Goal: Task Accomplishment & Management: Use online tool/utility

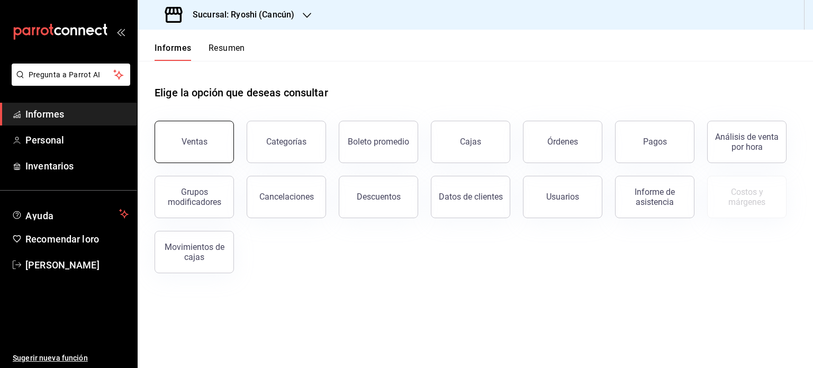
click at [217, 141] on button "Ventas" at bounding box center [194, 142] width 79 height 42
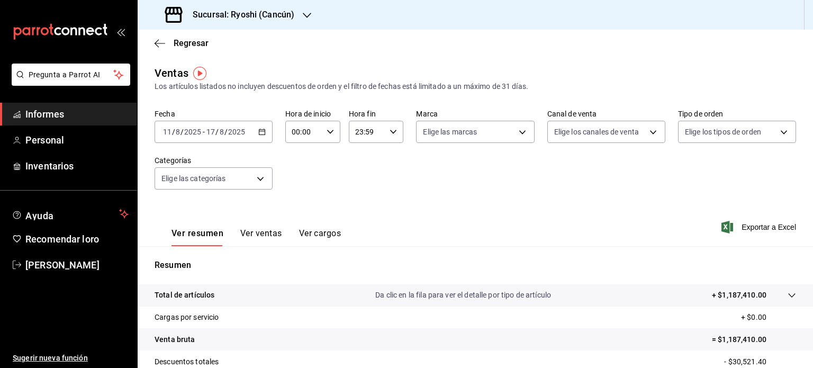
click at [328, 127] on div "00:00 Hora de inicio" at bounding box center [312, 132] width 55 height 22
click at [300, 205] on font "05" at bounding box center [297, 205] width 8 height 8
type input "05:00"
click at [390, 132] on div at bounding box center [406, 184] width 813 height 368
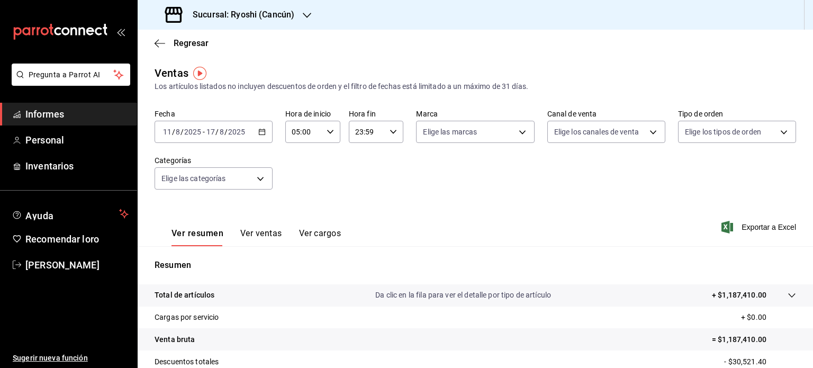
click at [390, 132] on icon "button" at bounding box center [393, 131] width 7 height 7
click at [362, 199] on font "05" at bounding box center [360, 197] width 8 height 8
click at [387, 155] on font "00" at bounding box center [387, 159] width 8 height 8
type input "05:00"
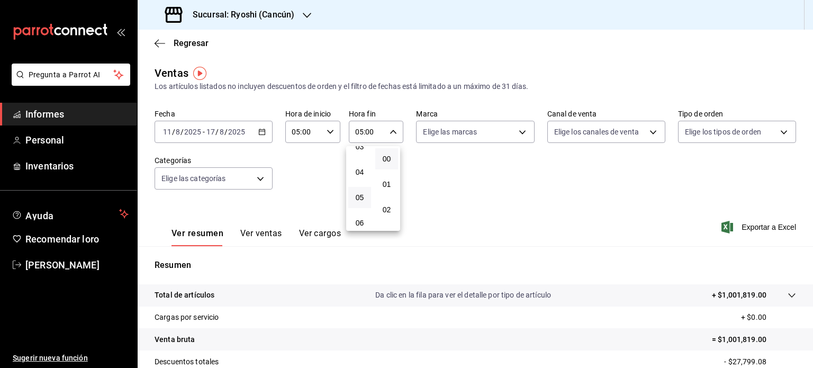
click at [305, 182] on div at bounding box center [406, 184] width 813 height 368
click at [260, 128] on icon "button" at bounding box center [261, 131] width 7 height 7
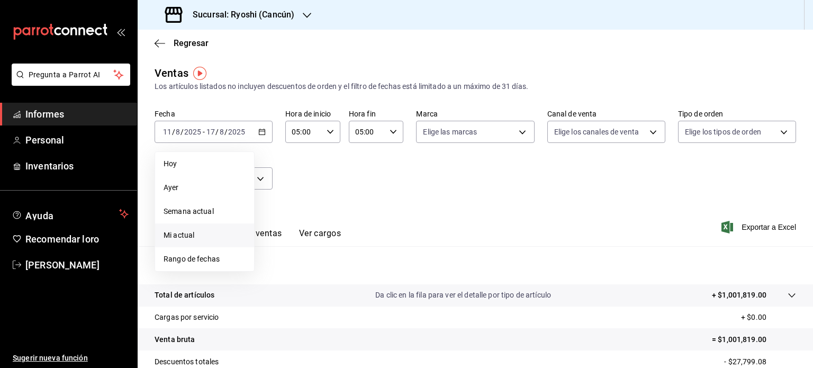
click at [201, 235] on span "Mi actual" at bounding box center [205, 235] width 82 height 11
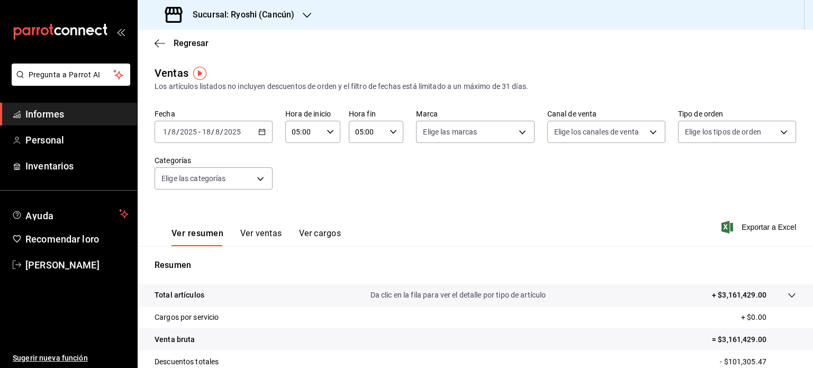
click at [265, 133] on div "[DATE] [DATE] - [DATE] [DATE]" at bounding box center [214, 132] width 118 height 22
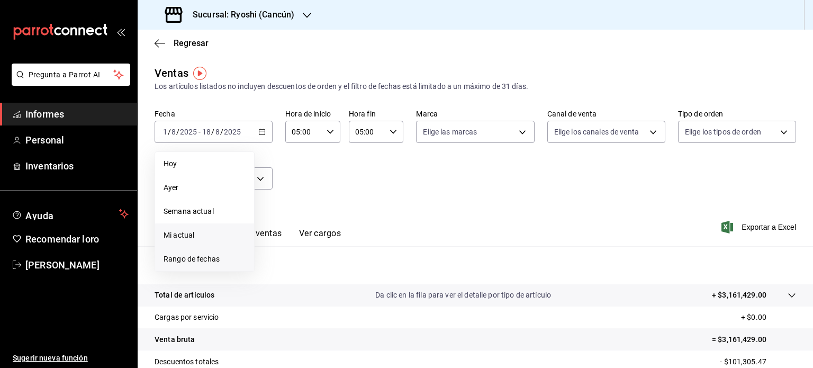
click at [214, 258] on font "Rango de fechas" at bounding box center [192, 259] width 56 height 8
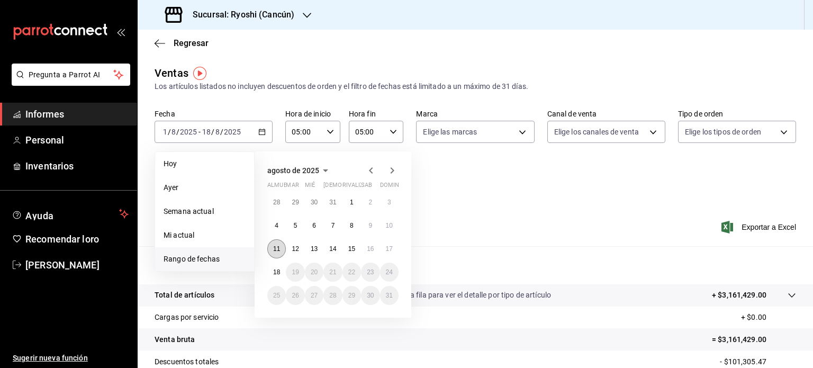
click at [276, 248] on font "11" at bounding box center [276, 248] width 7 height 7
click at [278, 268] on font "18" at bounding box center [276, 271] width 7 height 7
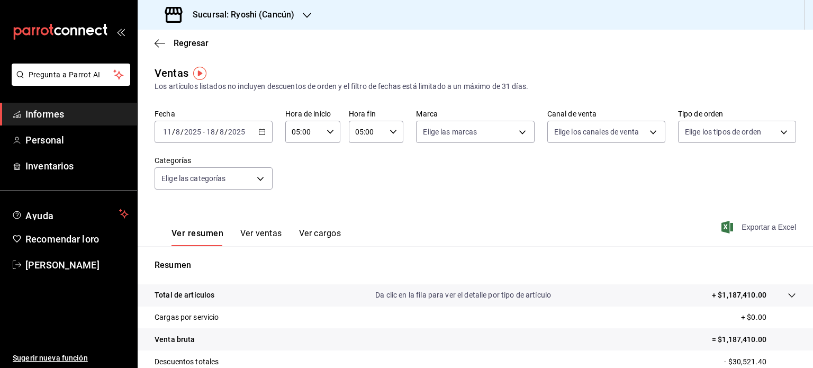
click at [760, 228] on font "Exportar a Excel" at bounding box center [769, 227] width 55 height 8
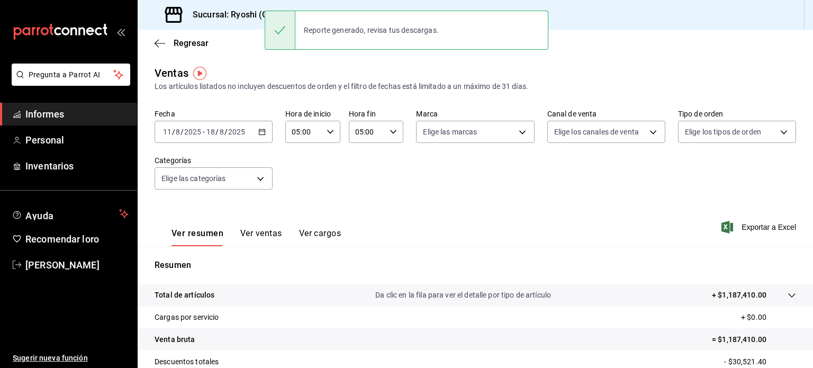
click at [248, 16] on font "Sucursal: Ryoshi (Cancún)" at bounding box center [244, 15] width 102 height 10
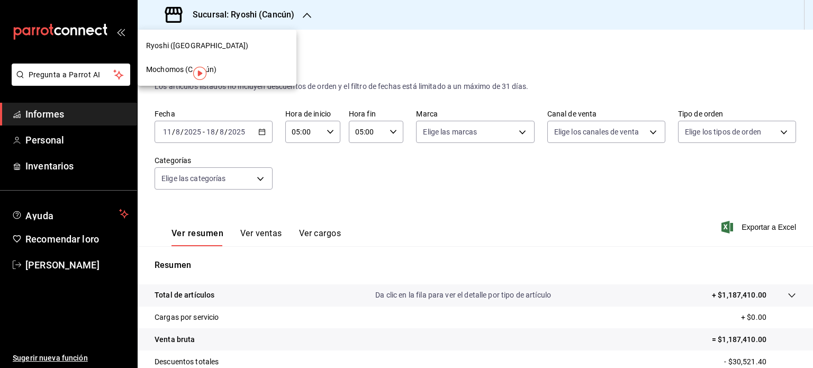
click at [220, 71] on div "Mochomos (Cancún)" at bounding box center [217, 69] width 142 height 11
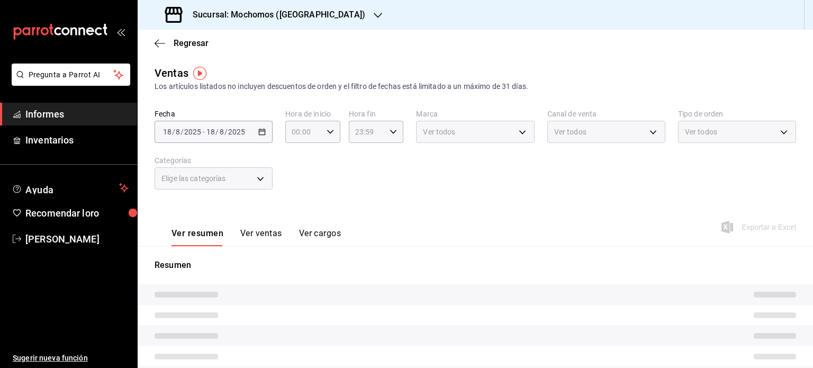
type input "05:00"
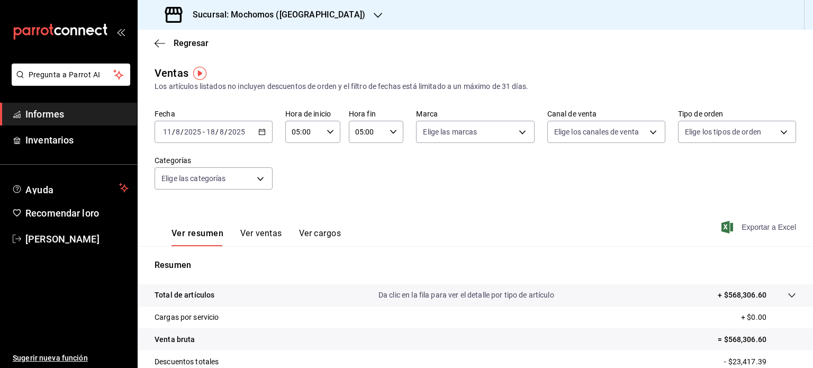
click at [752, 227] on font "Exportar a Excel" at bounding box center [769, 227] width 55 height 8
